Goal: Find specific page/section: Find specific page/section

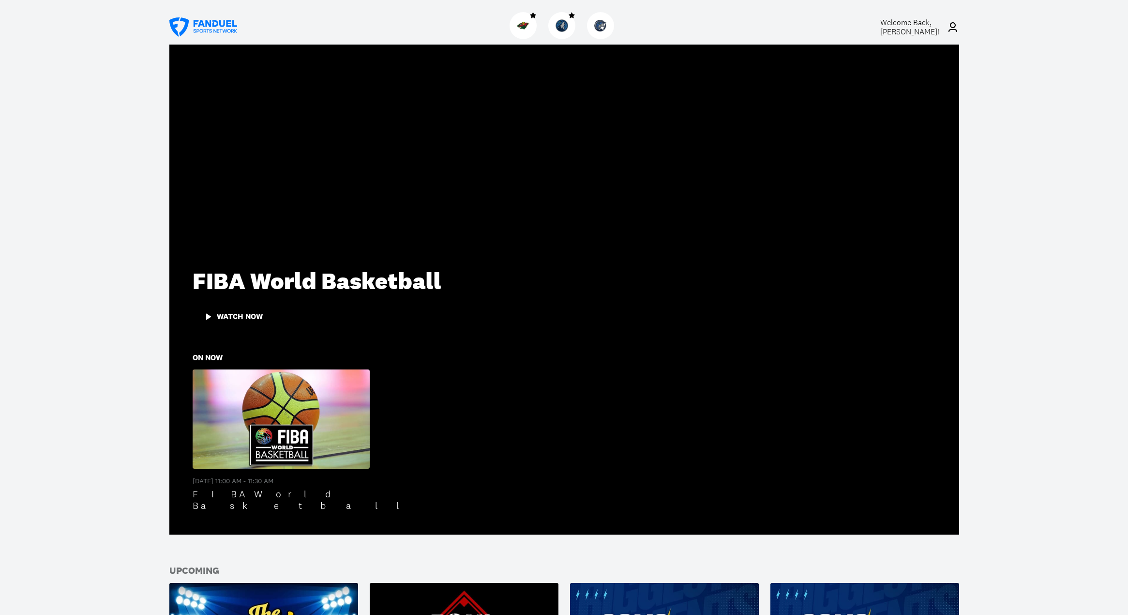
click at [523, 26] on img at bounding box center [523, 25] width 13 height 13
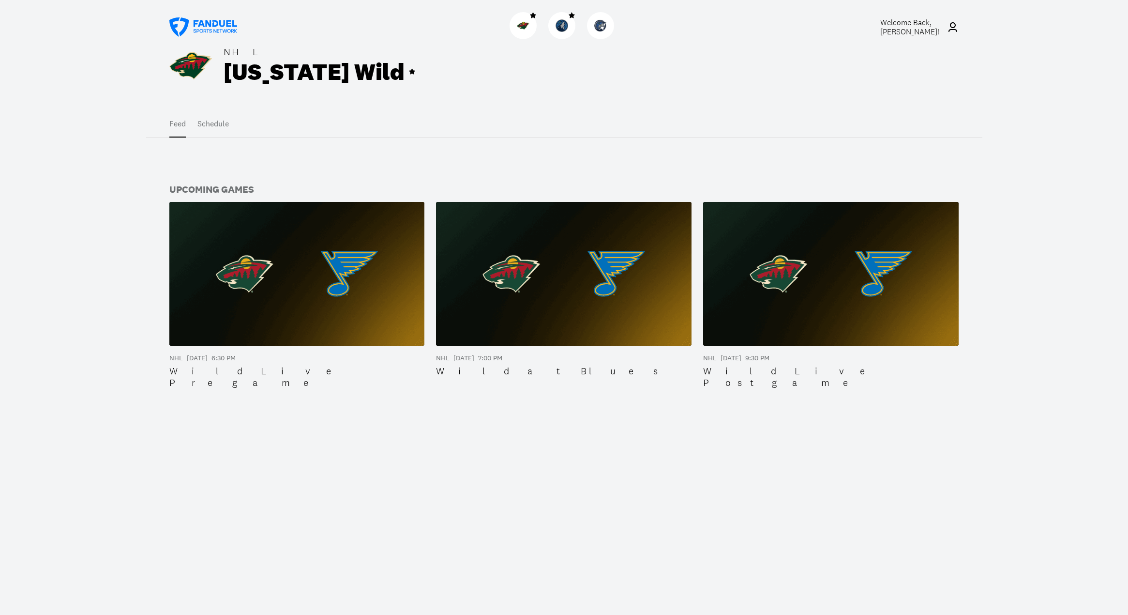
click at [220, 122] on button "Schedule" at bounding box center [213, 123] width 31 height 27
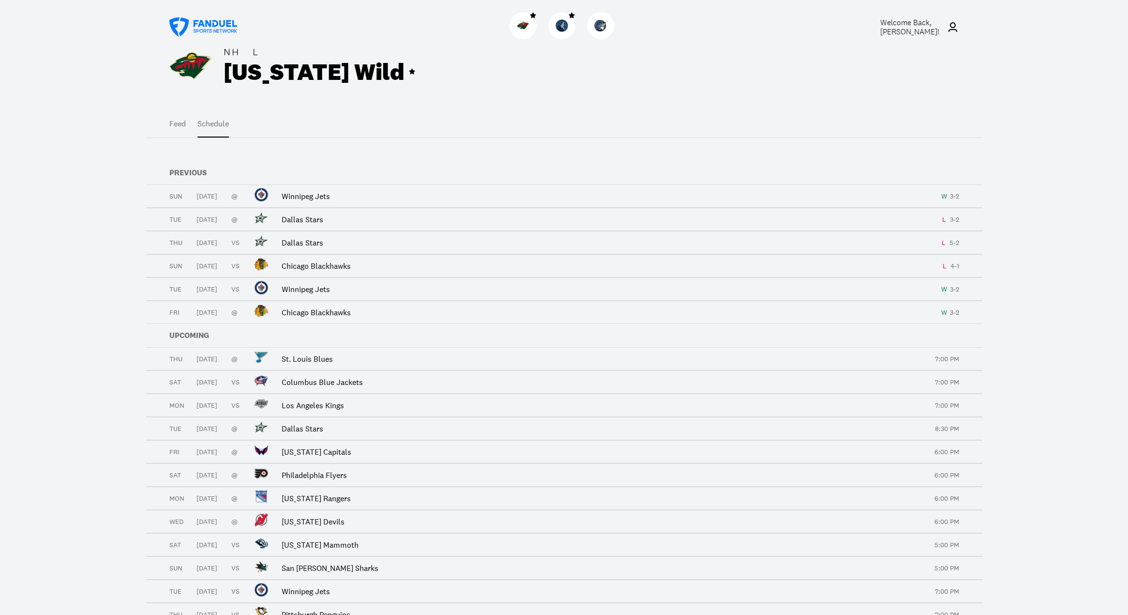
click at [561, 25] on img at bounding box center [562, 25] width 13 height 13
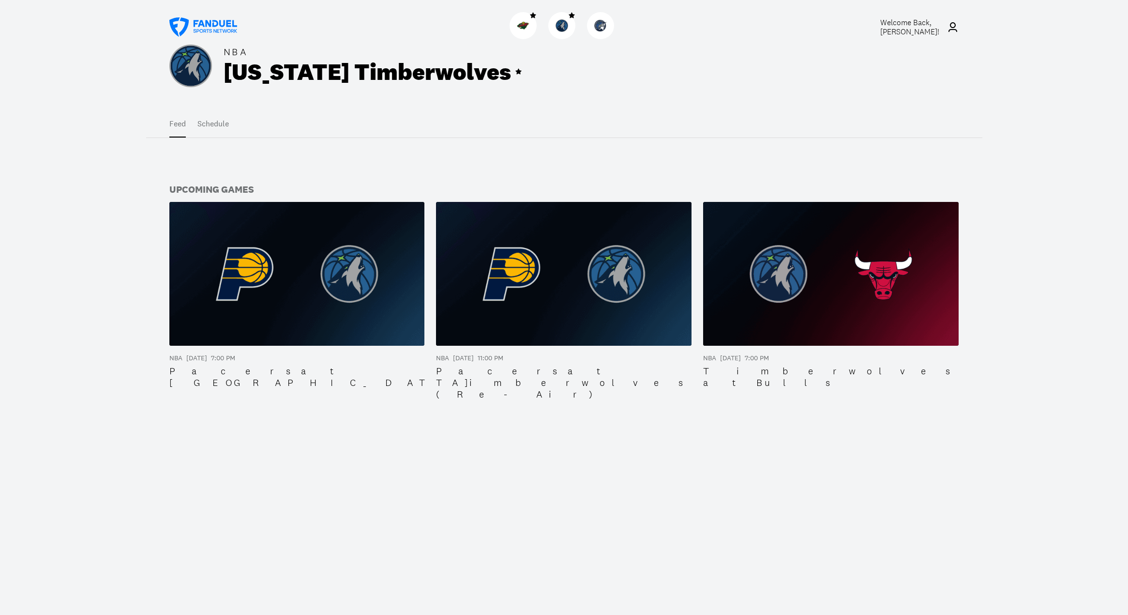
click at [213, 125] on button "Schedule" at bounding box center [213, 123] width 31 height 27
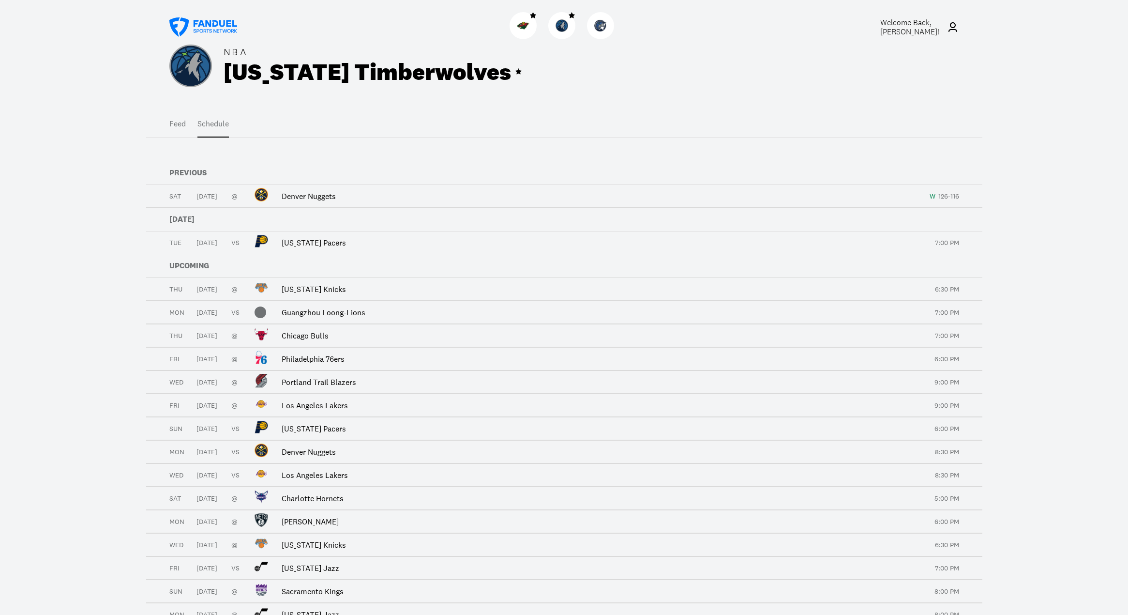
click at [172, 125] on button "Feed" at bounding box center [177, 123] width 16 height 27
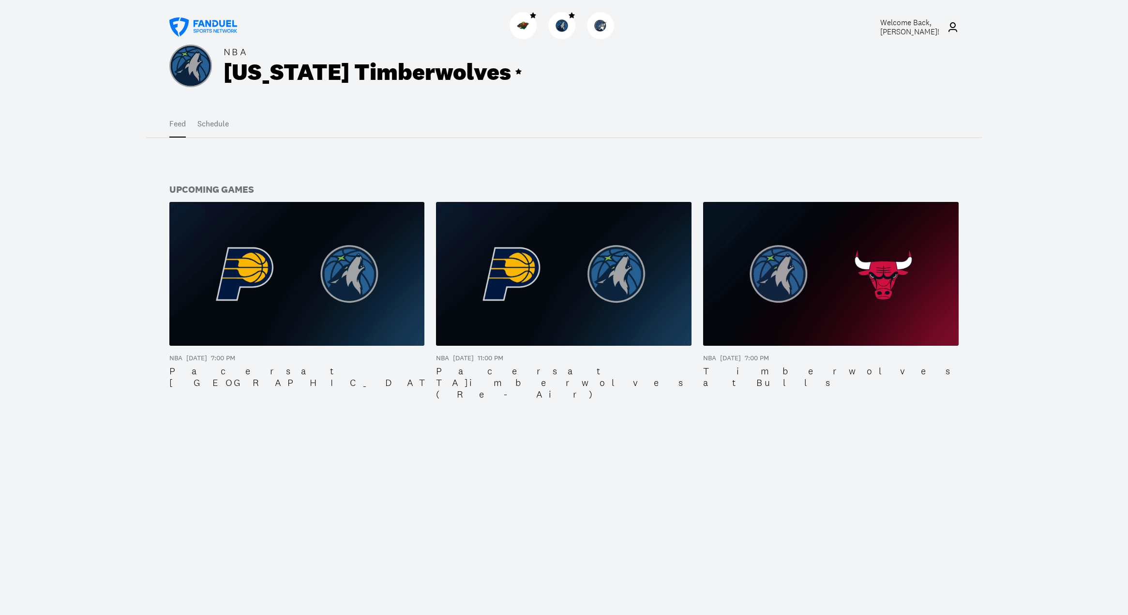
click at [214, 26] on icon at bounding box center [203, 26] width 68 height 19
